Goal: Transaction & Acquisition: Purchase product/service

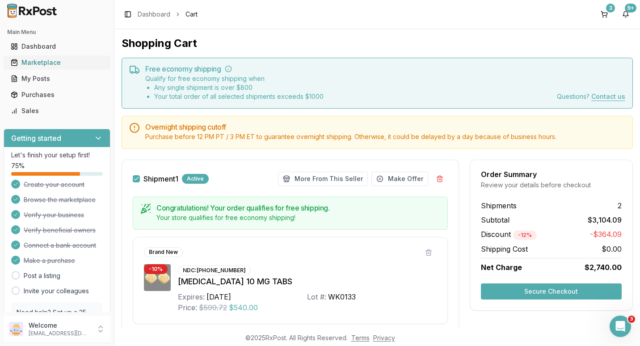
click at [37, 62] on div "Marketplace" at bounding box center [57, 62] width 92 height 9
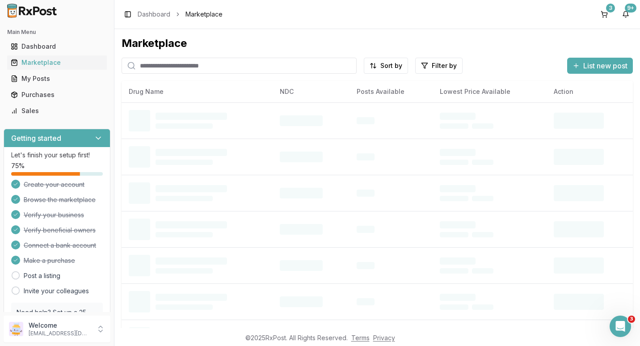
click at [173, 67] on input "search" at bounding box center [238, 66] width 235 height 16
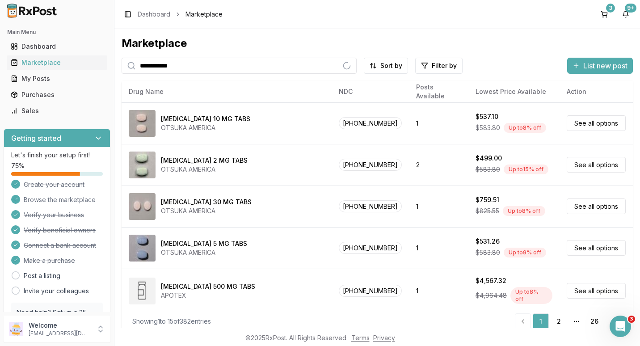
type input "**********"
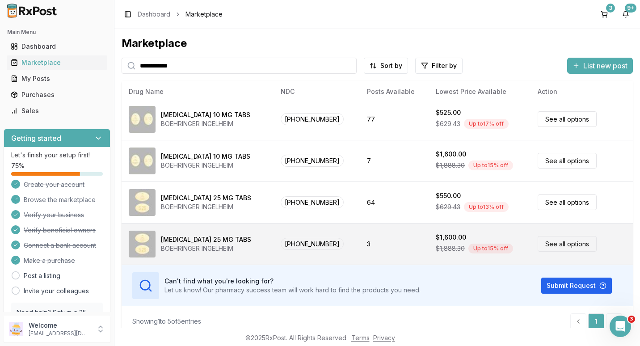
scroll to position [46, 0]
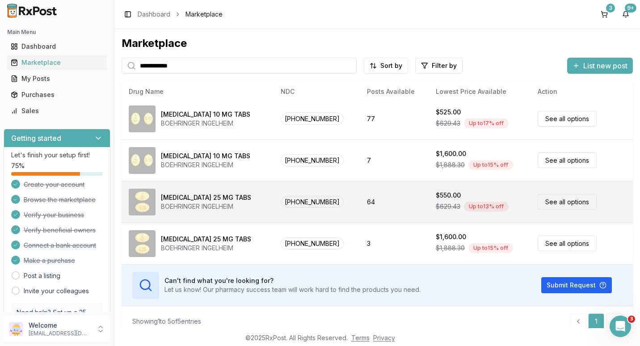
click at [545, 201] on link "See all options" at bounding box center [566, 202] width 59 height 16
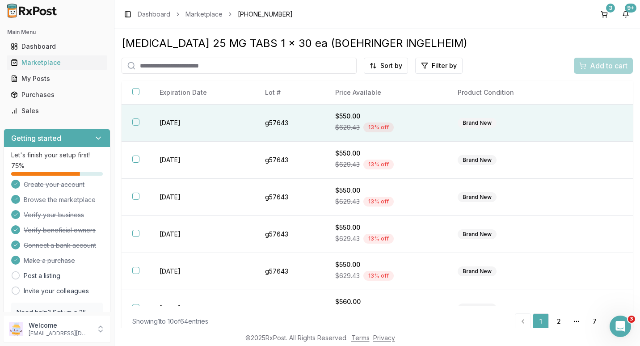
click at [137, 121] on button "button" at bounding box center [135, 121] width 7 height 7
click at [592, 64] on span "Add to cart" at bounding box center [609, 65] width 38 height 11
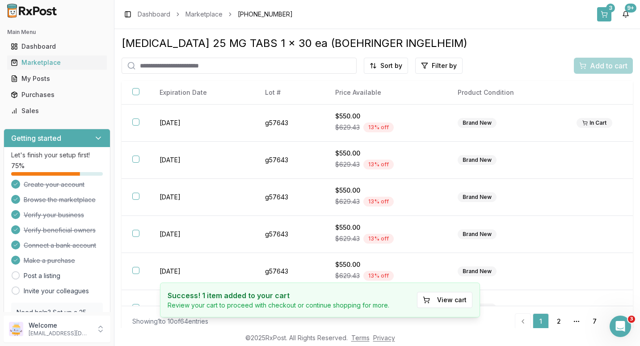
click at [609, 6] on div "3" at bounding box center [610, 8] width 9 height 9
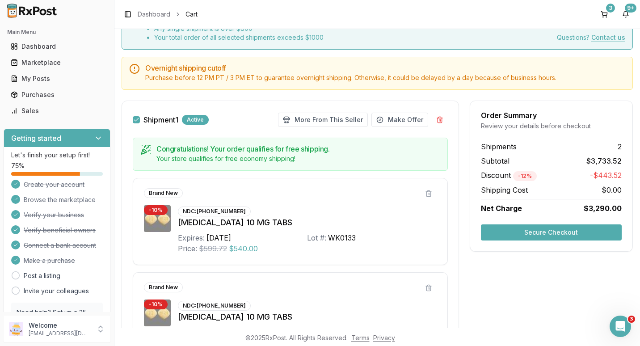
scroll to position [134, 0]
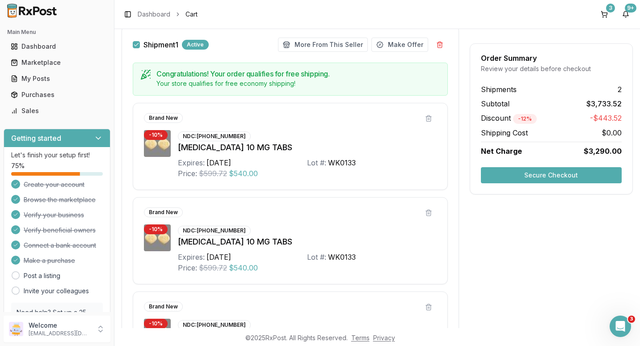
click at [532, 173] on button "Secure Checkout" at bounding box center [551, 175] width 141 height 16
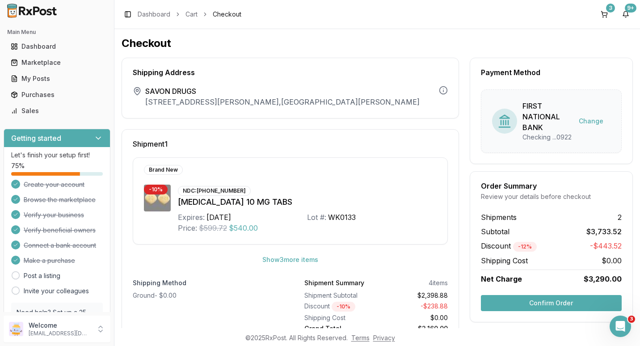
click at [532, 310] on button "Confirm Order" at bounding box center [551, 303] width 141 height 16
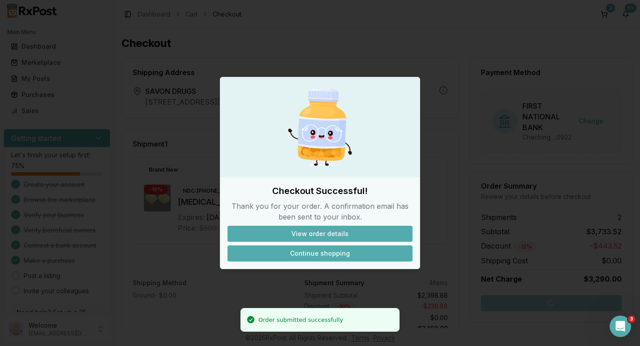
click at [310, 251] on button "Continue shopping" at bounding box center [319, 253] width 185 height 16
